Goal: Book appointment/travel/reservation

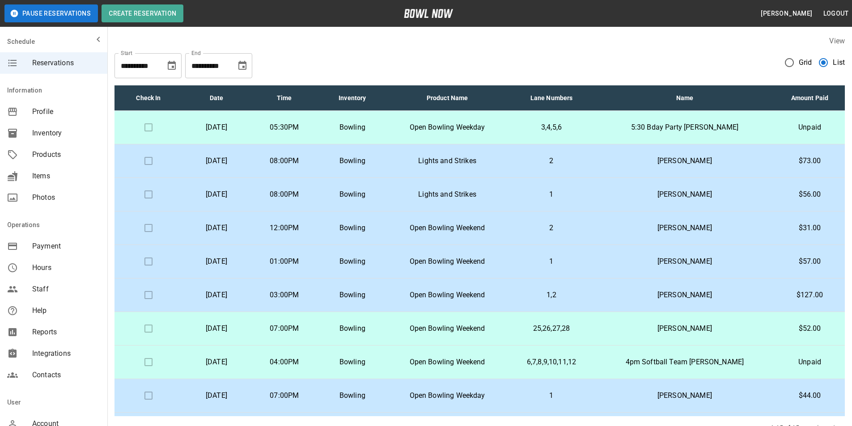
click at [587, 131] on p "3,4,5,6" at bounding box center [551, 127] width 72 height 11
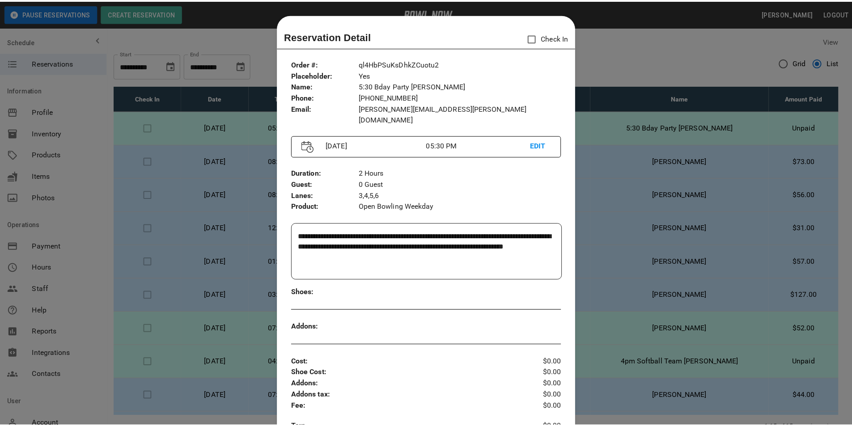
scroll to position [14, 0]
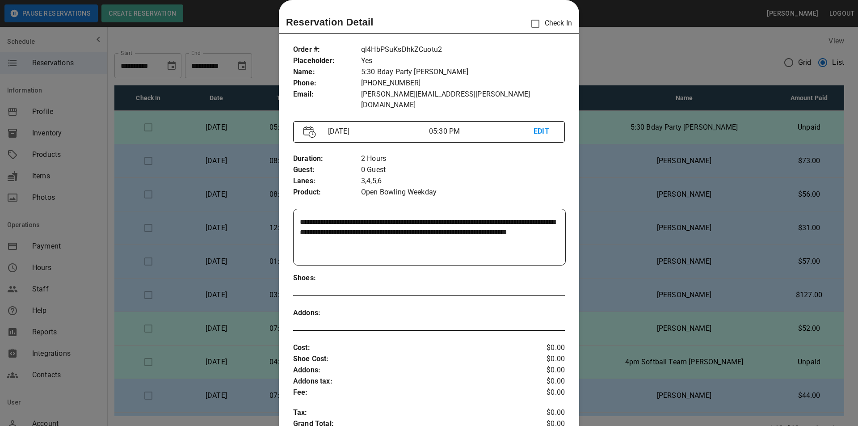
click at [619, 121] on div at bounding box center [429, 213] width 858 height 426
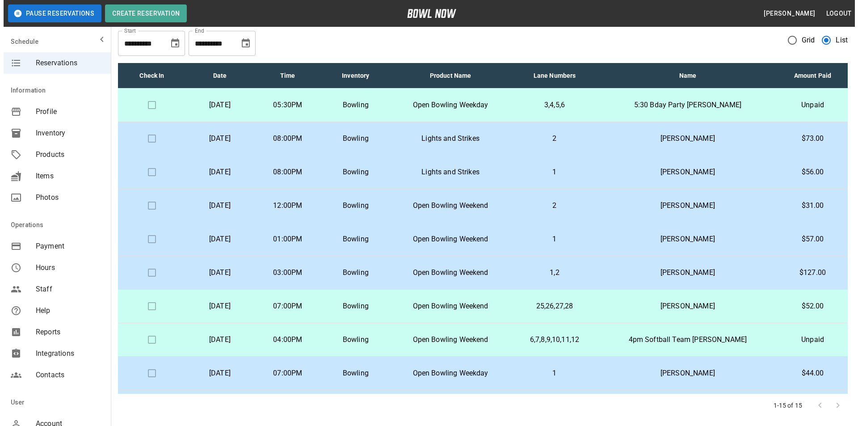
scroll to position [45, 0]
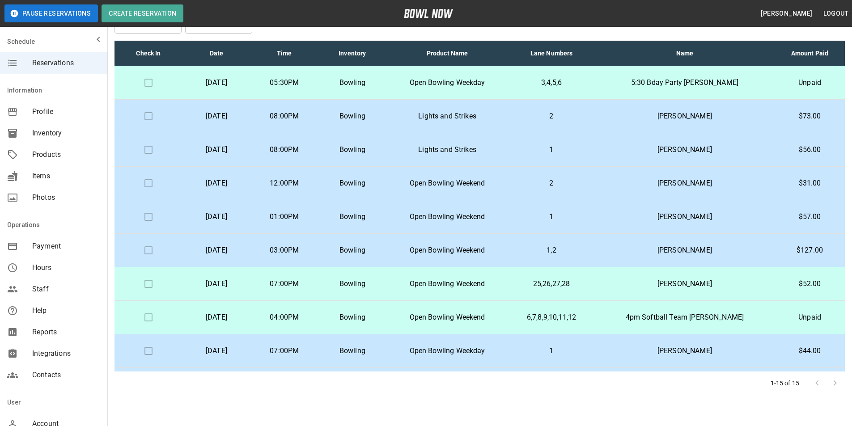
click at [666, 87] on p "5:30 Bday Party [PERSON_NAME]" at bounding box center [684, 82] width 165 height 11
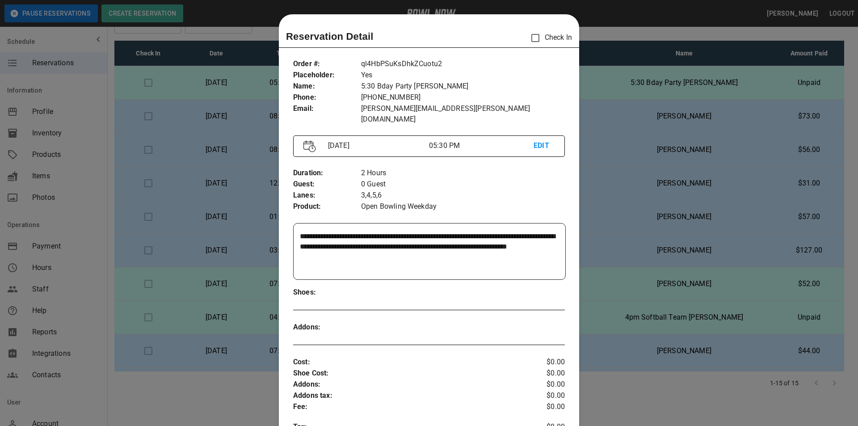
scroll to position [14, 0]
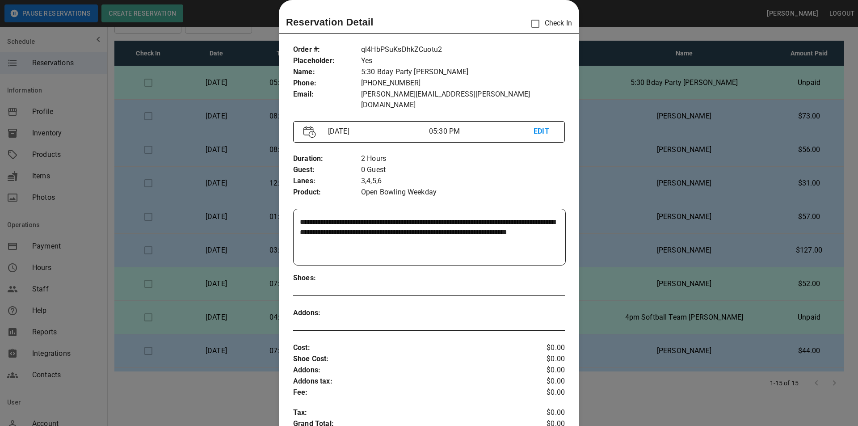
drag, startPoint x: 297, startPoint y: 212, endPoint x: 355, endPoint y: 212, distance: 58.6
click at [354, 212] on div "**********" at bounding box center [430, 237] width 272 height 56
